Goal: Task Accomplishment & Management: Use online tool/utility

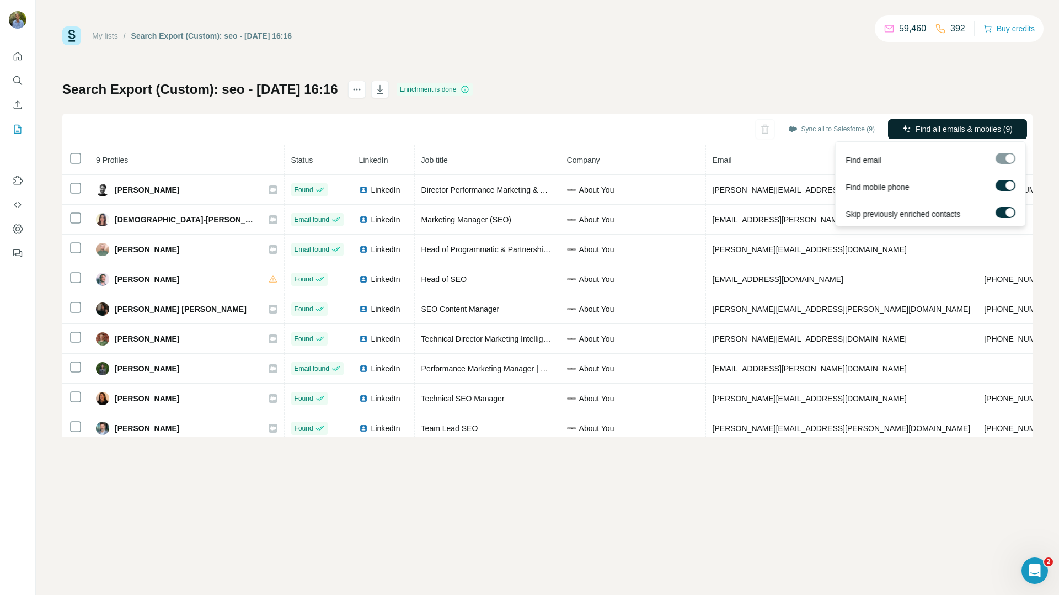
click at [963, 135] on button "Find all emails & mobiles (9)" at bounding box center [957, 129] width 139 height 20
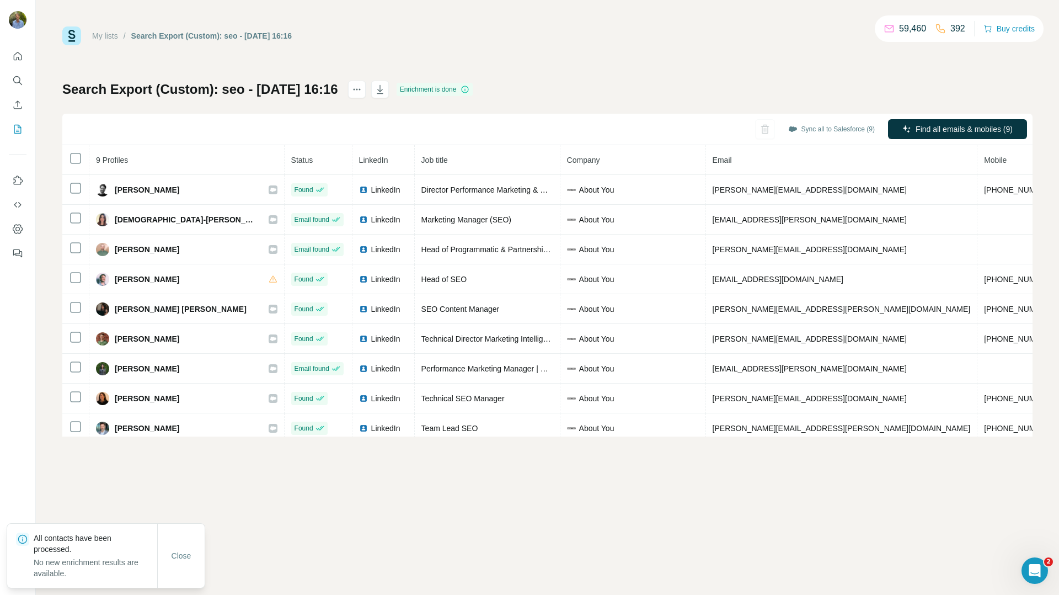
click at [594, 78] on div "My lists / Search Export (Custom): seo - [DATE] 16:16 59,460 392 Buy credits Se…" at bounding box center [547, 231] width 970 height 410
click at [700, 72] on div "My lists / Search Export (Custom): seo - [DATE] 16:16 59,460 392 Buy credits Se…" at bounding box center [547, 231] width 970 height 410
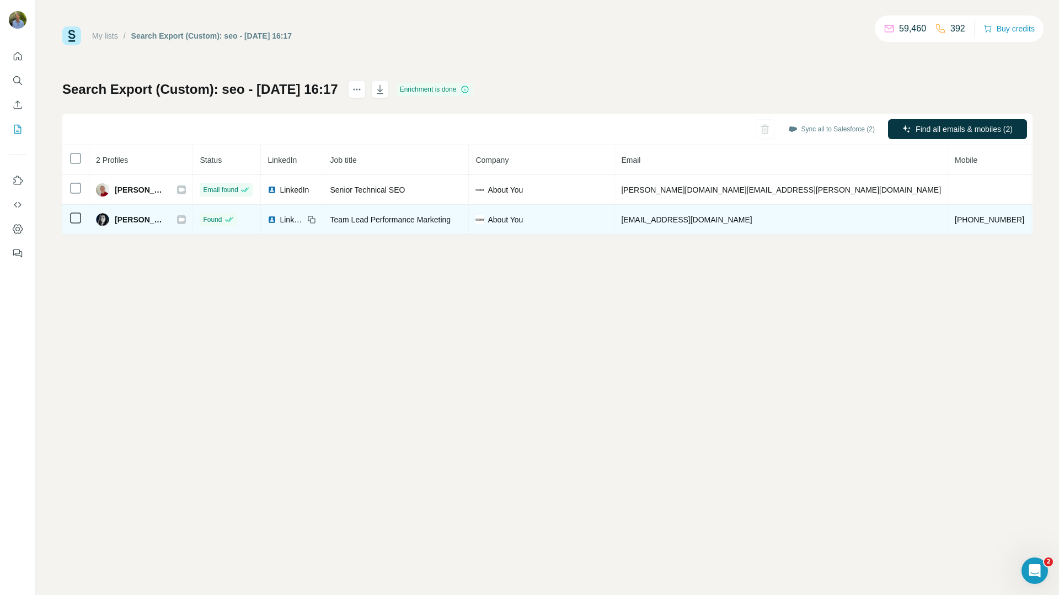
click at [185, 220] on icon at bounding box center [182, 219] width 6 height 4
